Goal: Task Accomplishment & Management: Manage account settings

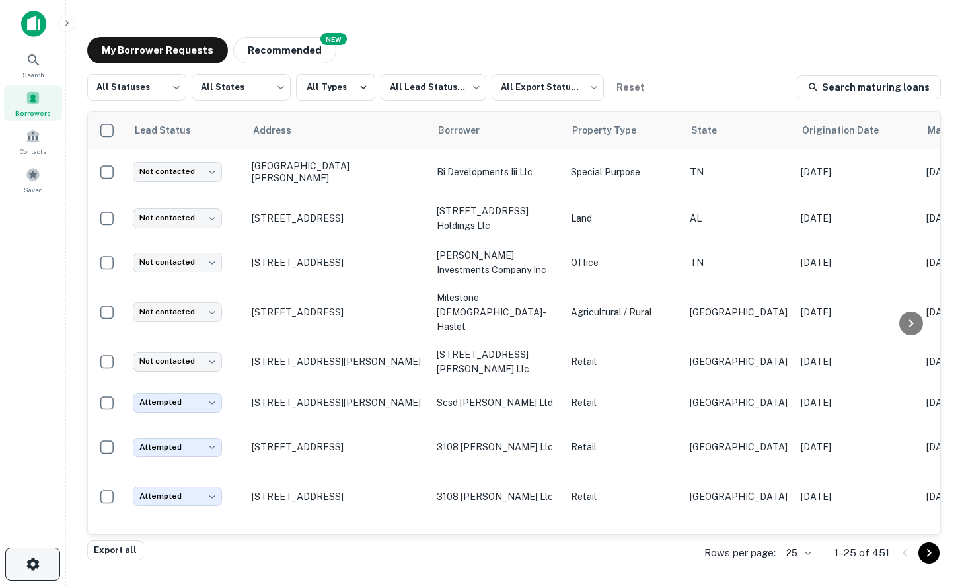
click at [26, 562] on icon "button" at bounding box center [33, 564] width 16 height 16
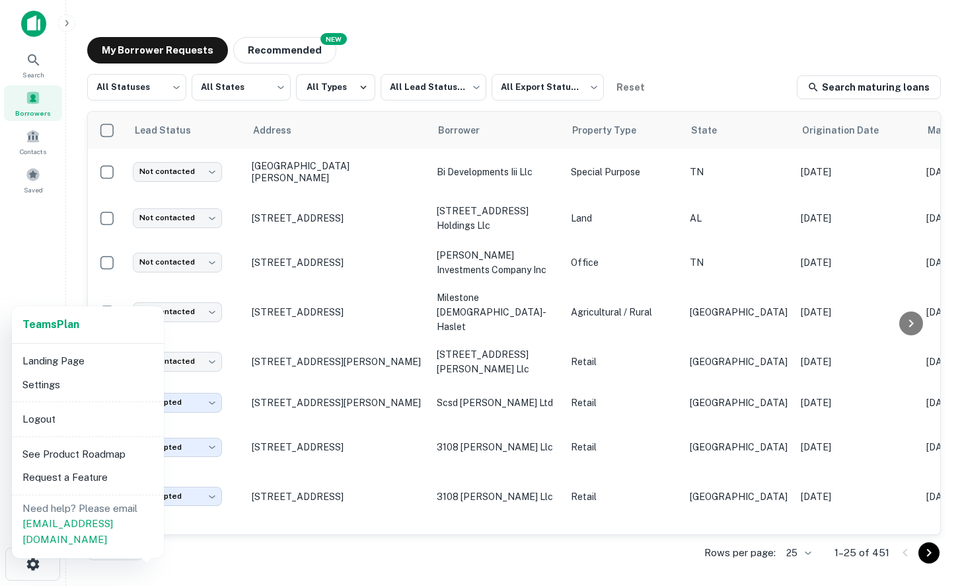
click at [52, 386] on li "Settings" at bounding box center [87, 385] width 141 height 24
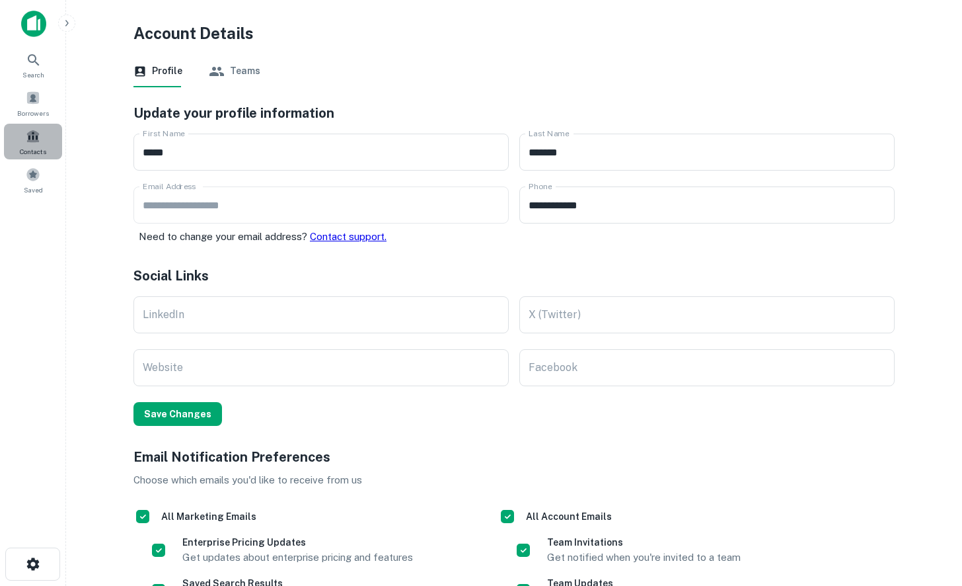
click at [32, 140] on span at bounding box center [33, 136] width 15 height 15
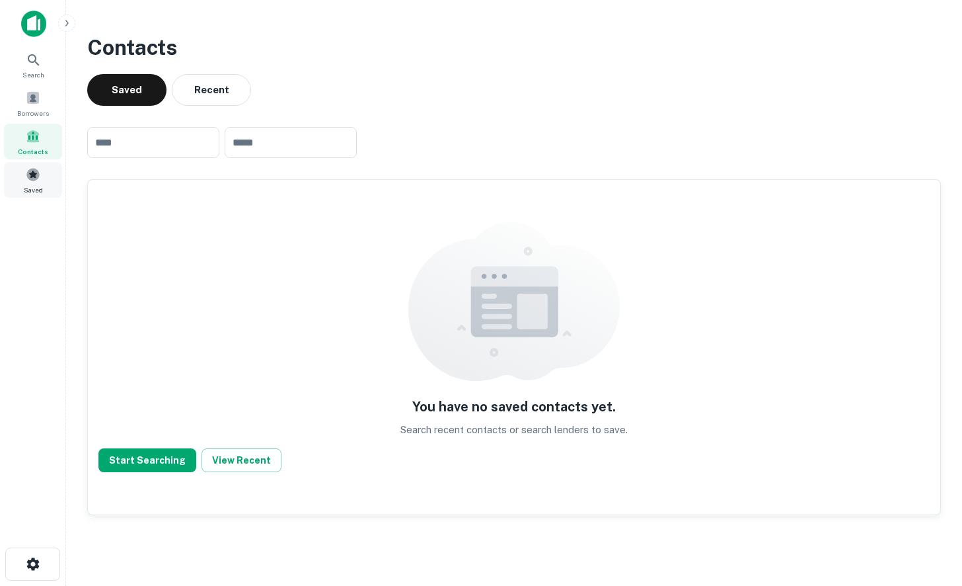
click at [33, 179] on span at bounding box center [33, 174] width 15 height 15
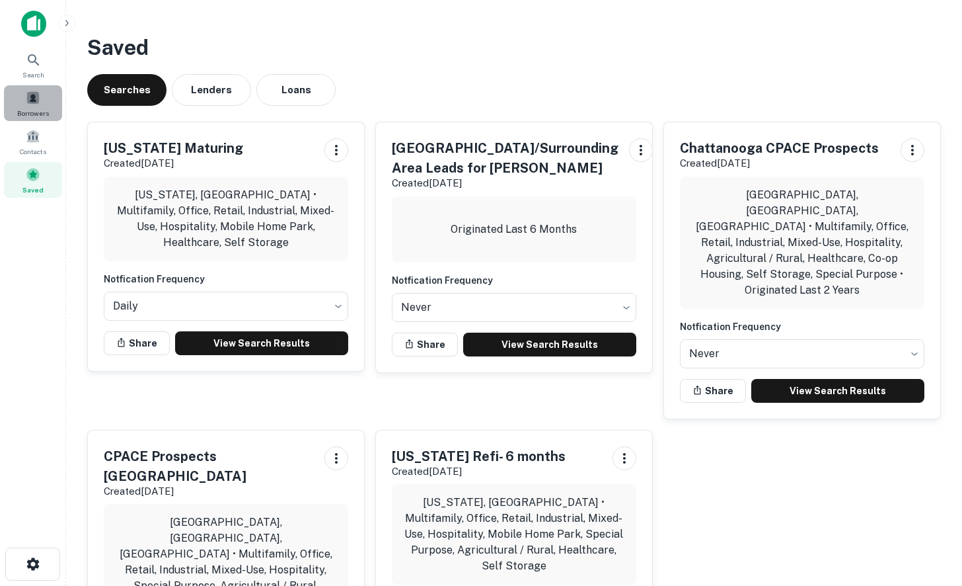
click at [34, 100] on span at bounding box center [33, 98] width 15 height 15
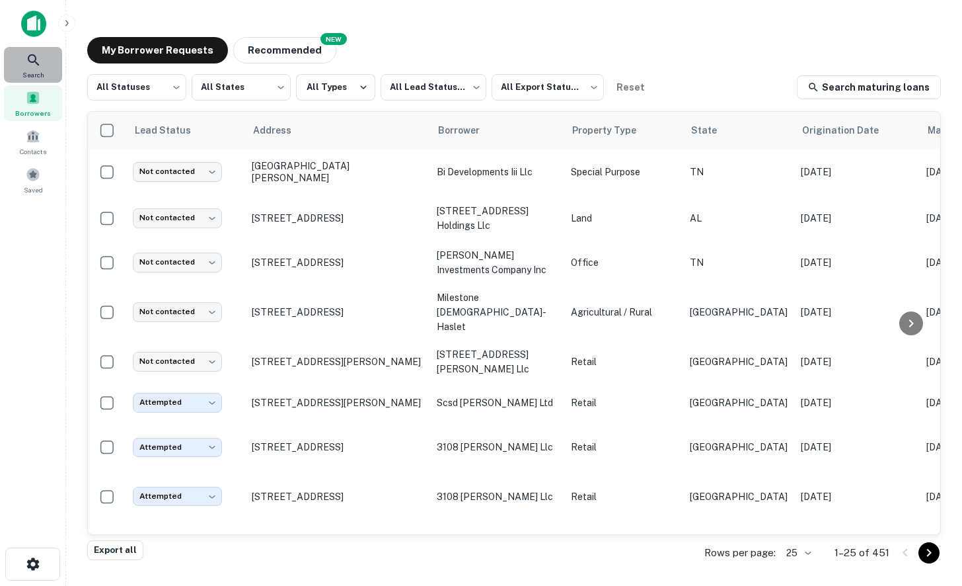
click at [31, 65] on icon at bounding box center [34, 60] width 16 height 16
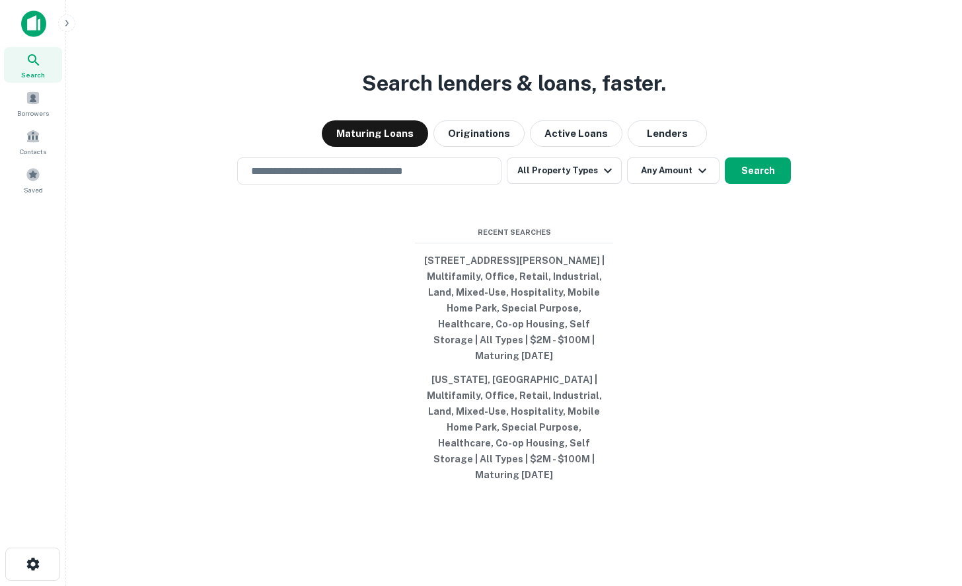
click at [36, 24] on img at bounding box center [33, 24] width 25 height 26
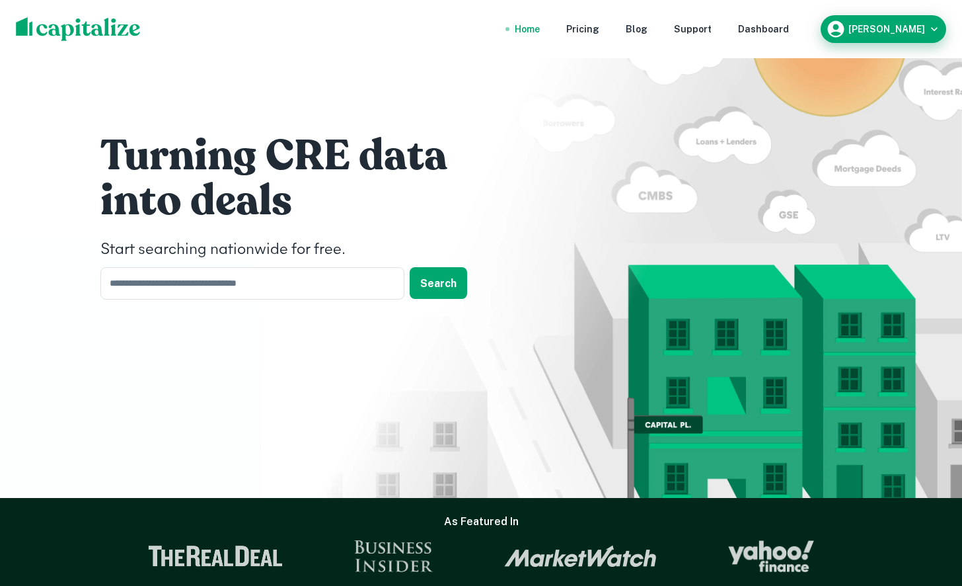
click at [846, 27] on icon "button" at bounding box center [836, 29] width 20 height 20
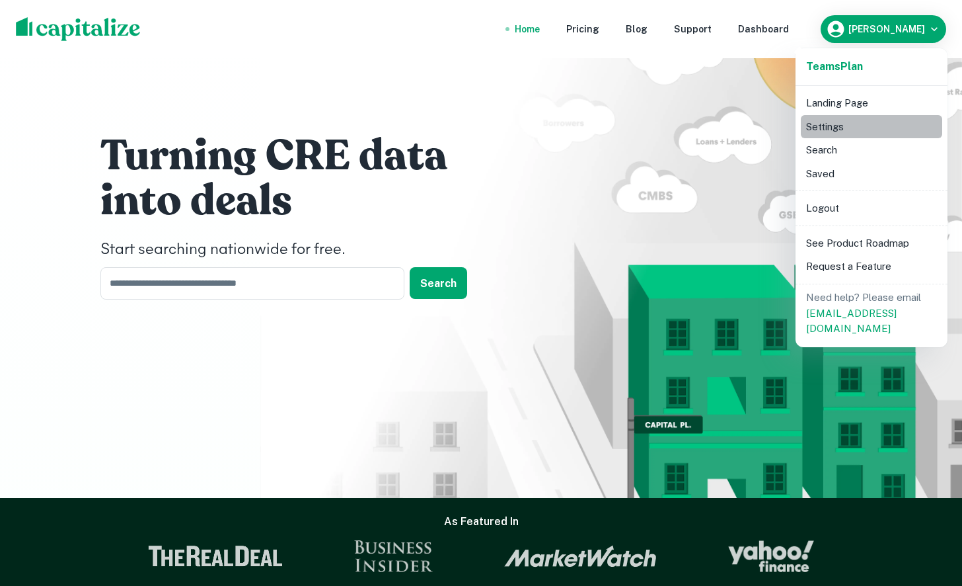
click at [825, 130] on li "Settings" at bounding box center [871, 127] width 141 height 24
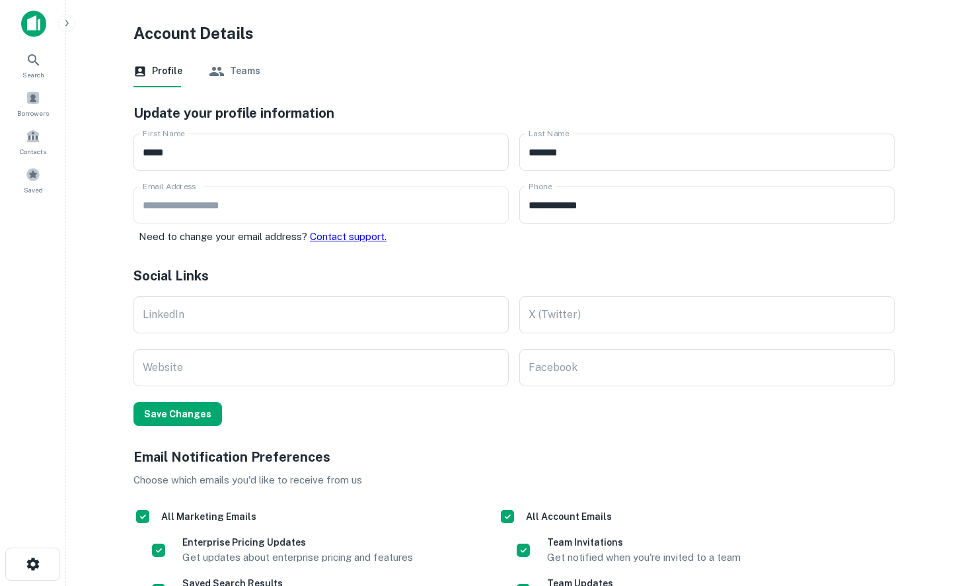
click at [239, 72] on button "Teams" at bounding box center [235, 72] width 52 height 32
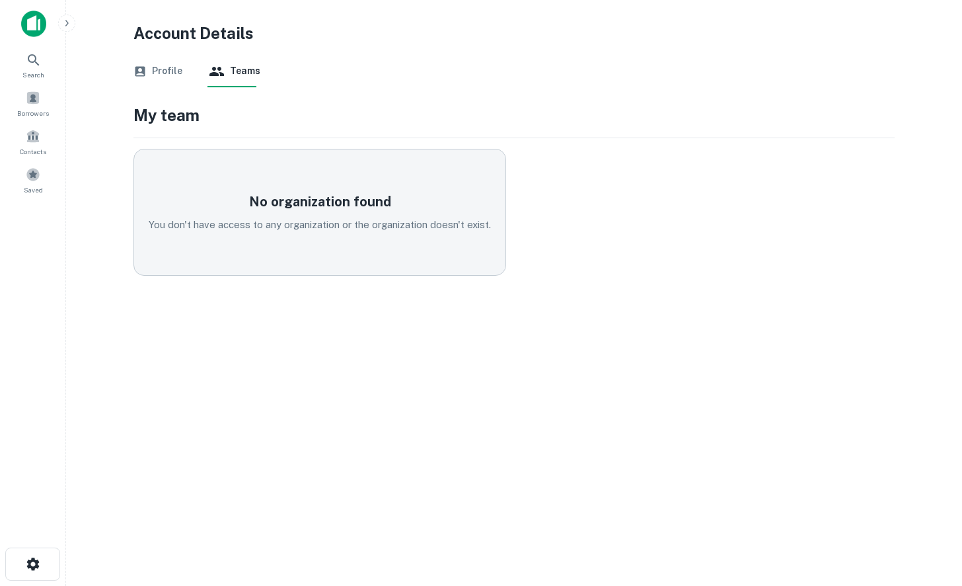
click at [164, 71] on button "Profile" at bounding box center [158, 72] width 49 height 32
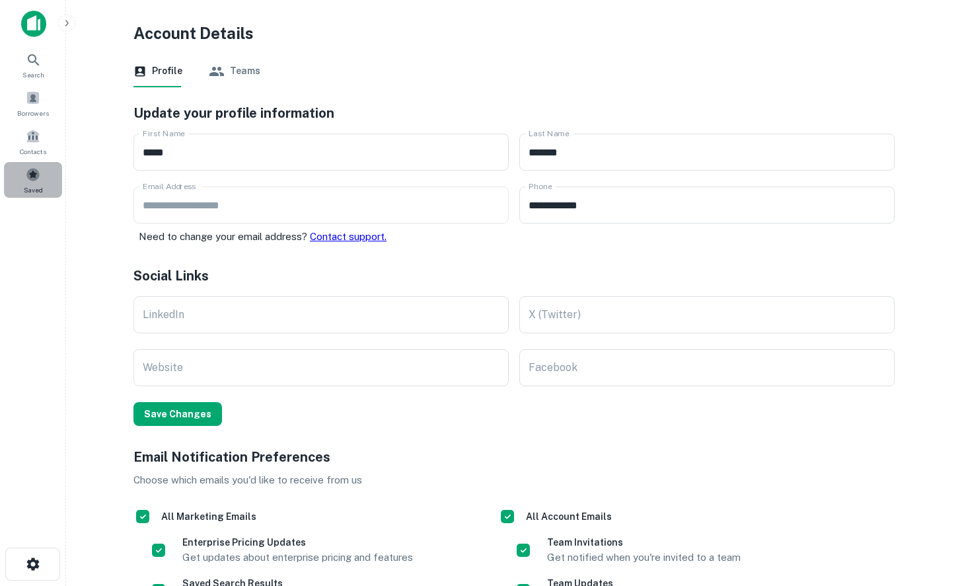
click at [28, 181] on div "Saved" at bounding box center [33, 180] width 58 height 36
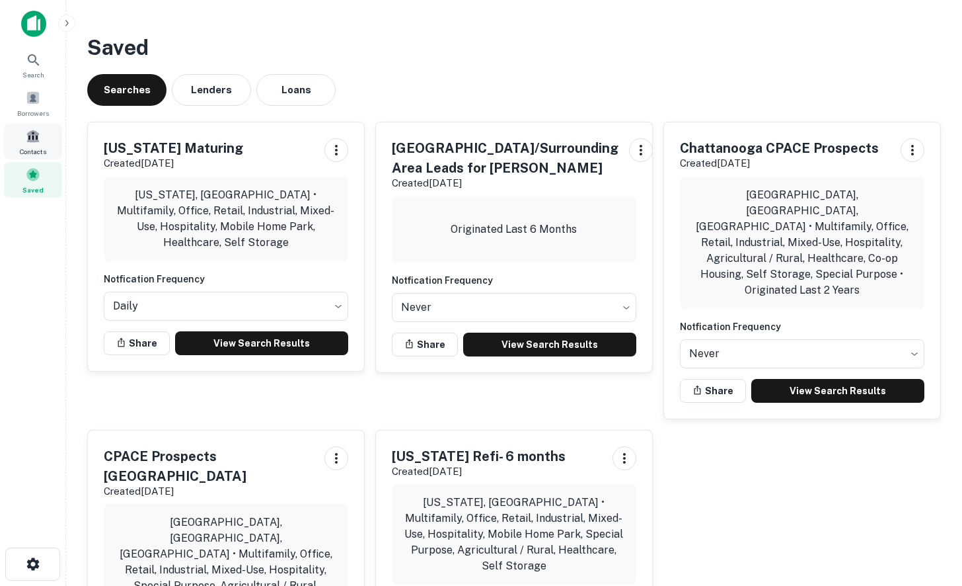
click at [35, 135] on span at bounding box center [33, 136] width 15 height 15
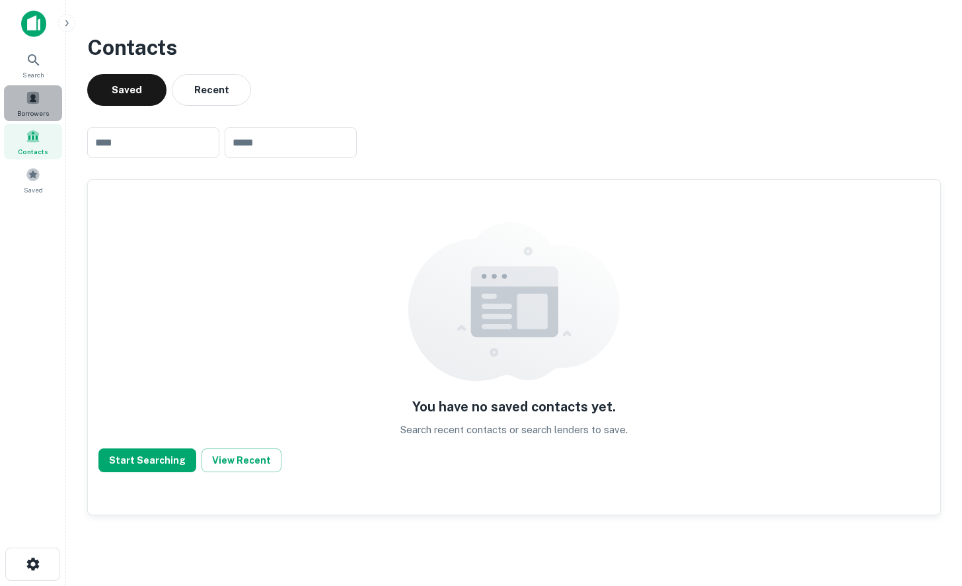
click at [34, 97] on span at bounding box center [33, 98] width 15 height 15
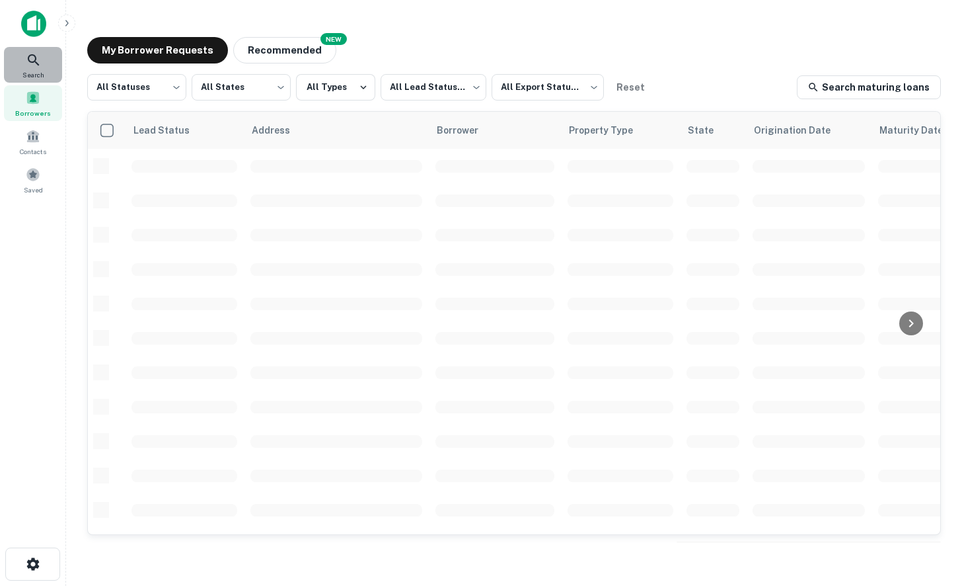
click at [34, 61] on icon at bounding box center [33, 59] width 11 height 11
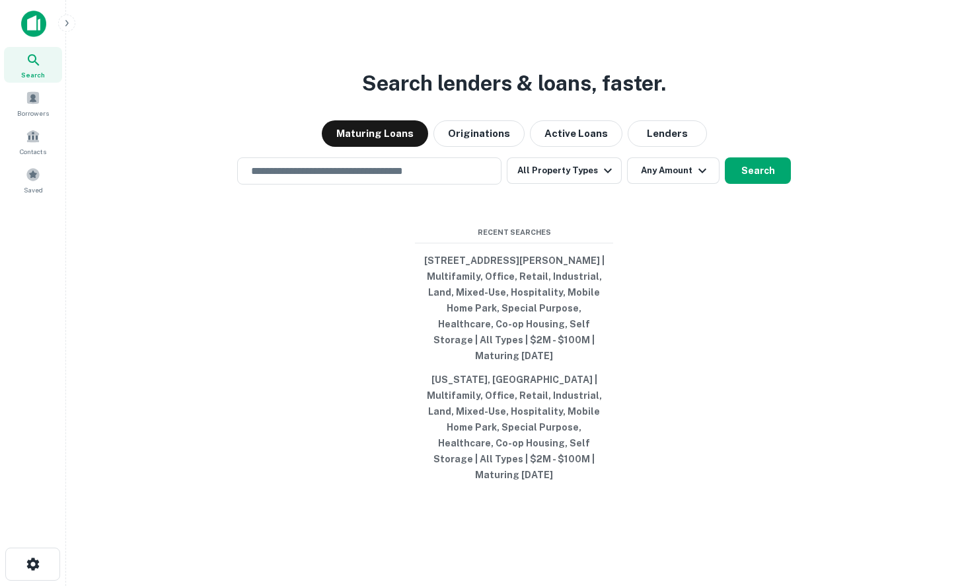
click at [38, 23] on img at bounding box center [33, 24] width 25 height 26
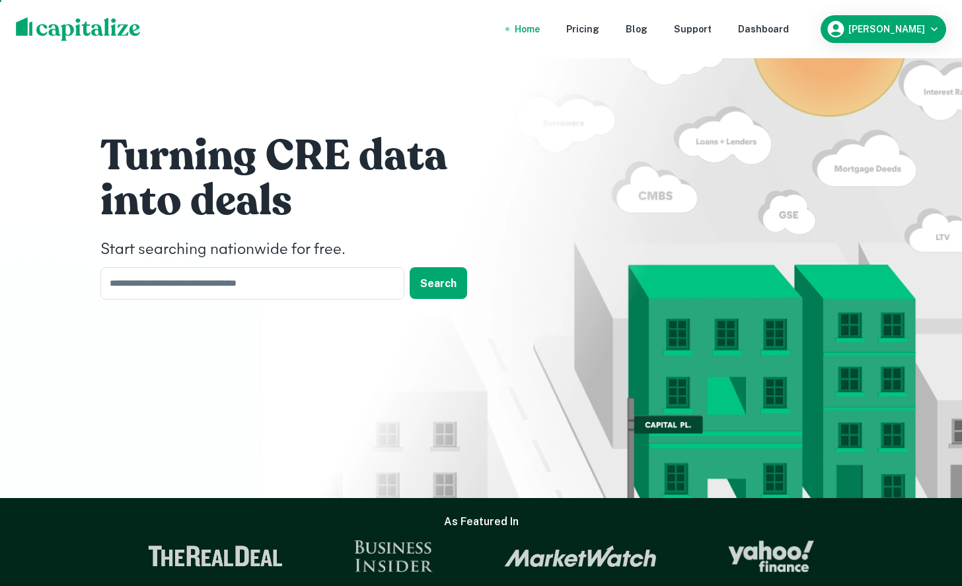
click at [94, 32] on img at bounding box center [78, 29] width 125 height 24
click at [540, 30] on div "Home" at bounding box center [527, 29] width 25 height 15
click at [599, 28] on div "Pricing" at bounding box center [582, 29] width 33 height 15
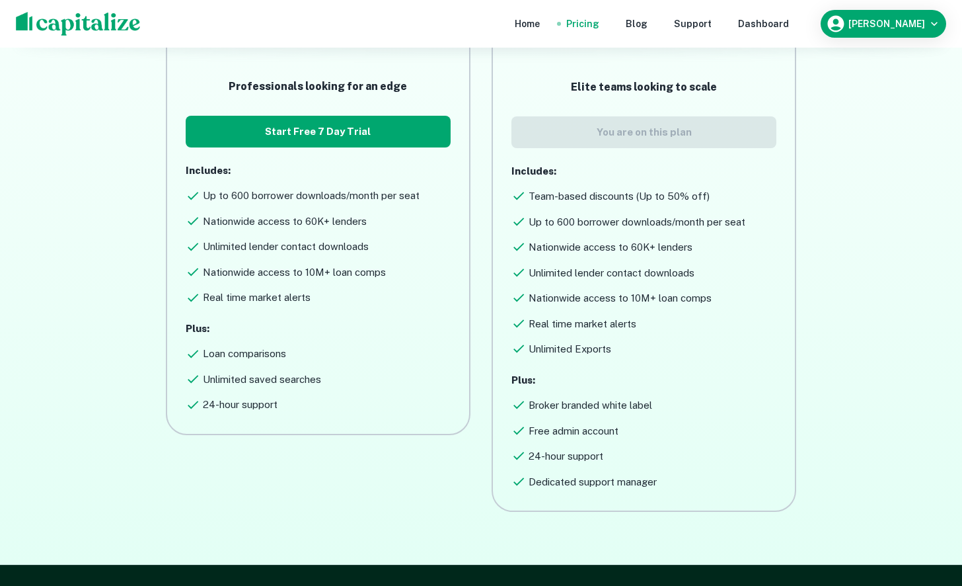
scroll to position [303, 0]
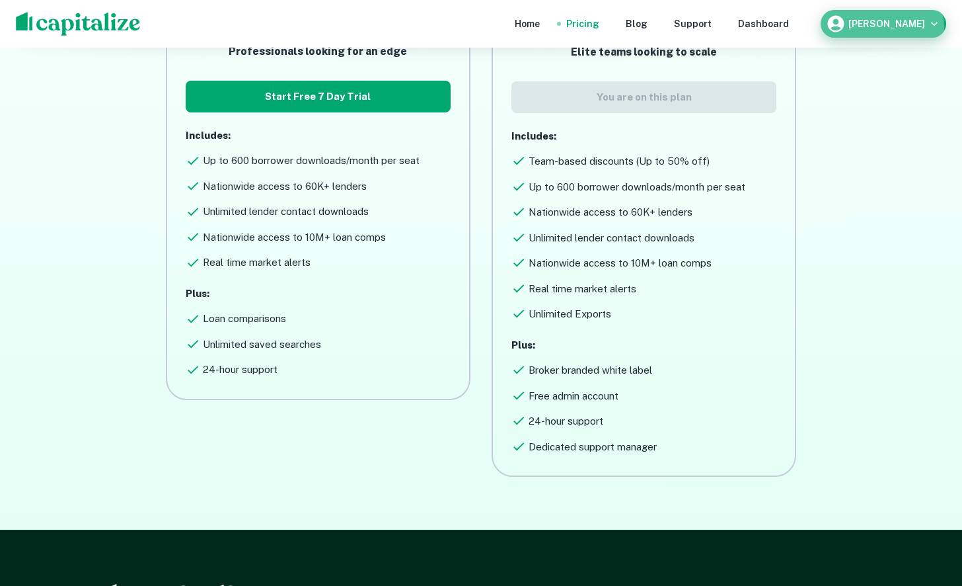
click at [903, 27] on h6 "rober sorrell" at bounding box center [887, 23] width 77 height 9
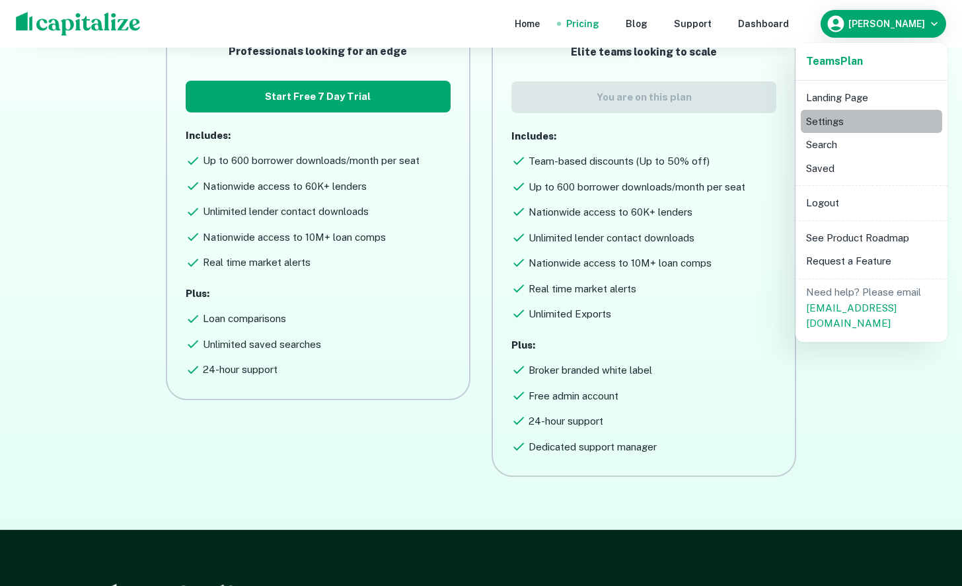
click at [835, 120] on li "Settings" at bounding box center [871, 122] width 141 height 24
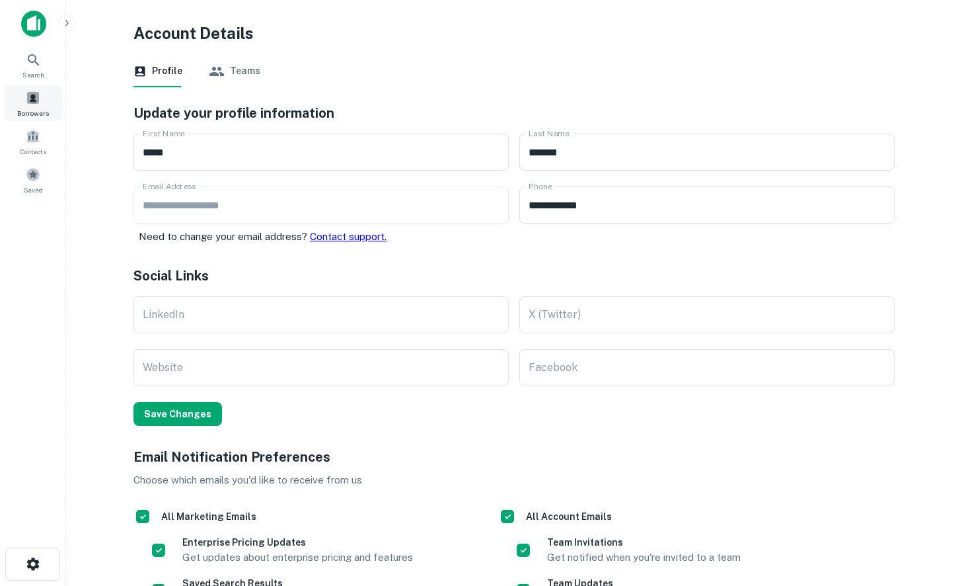
click at [36, 100] on span at bounding box center [33, 98] width 15 height 15
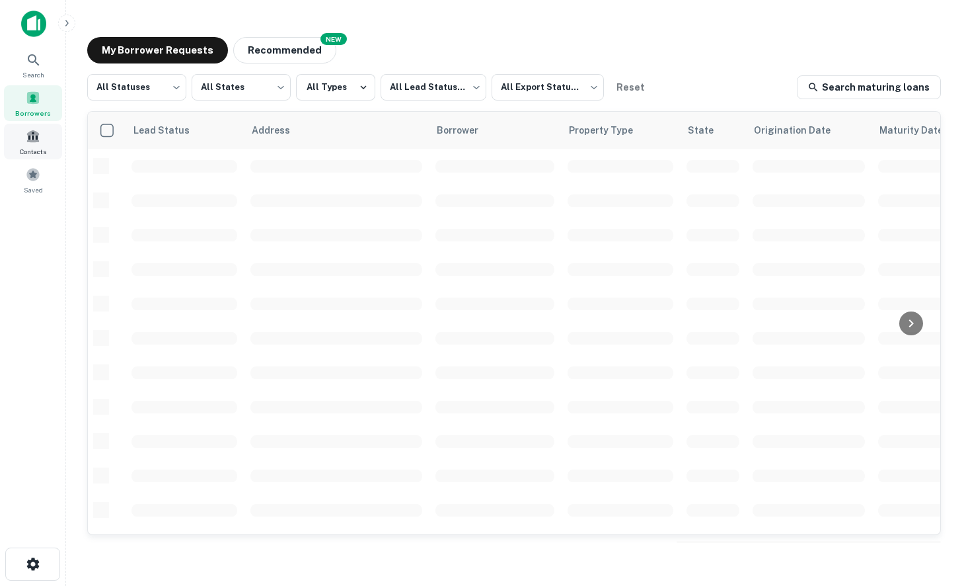
click at [28, 139] on span at bounding box center [33, 136] width 15 height 15
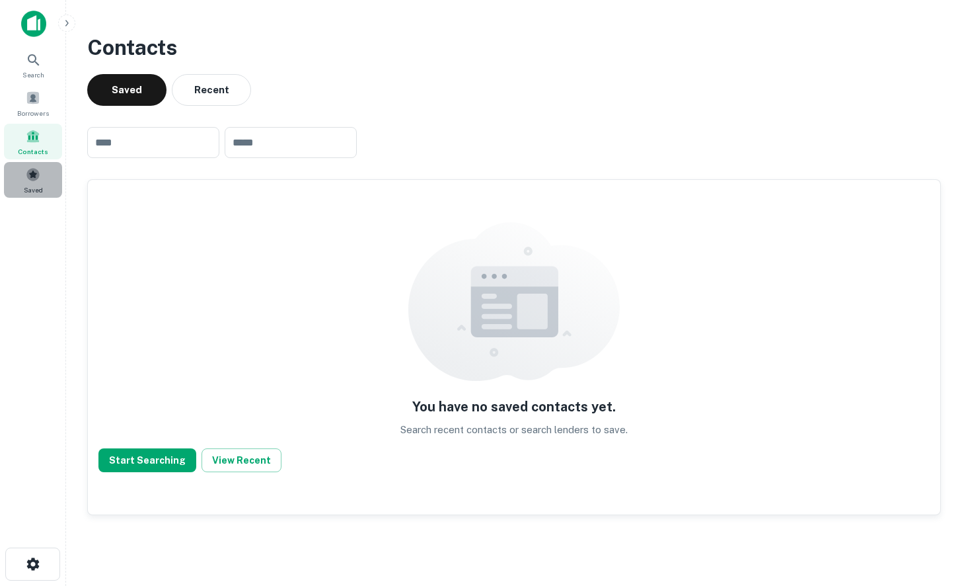
click at [33, 186] on span "Saved" at bounding box center [33, 189] width 19 height 11
